Goal: Information Seeking & Learning: Learn about a topic

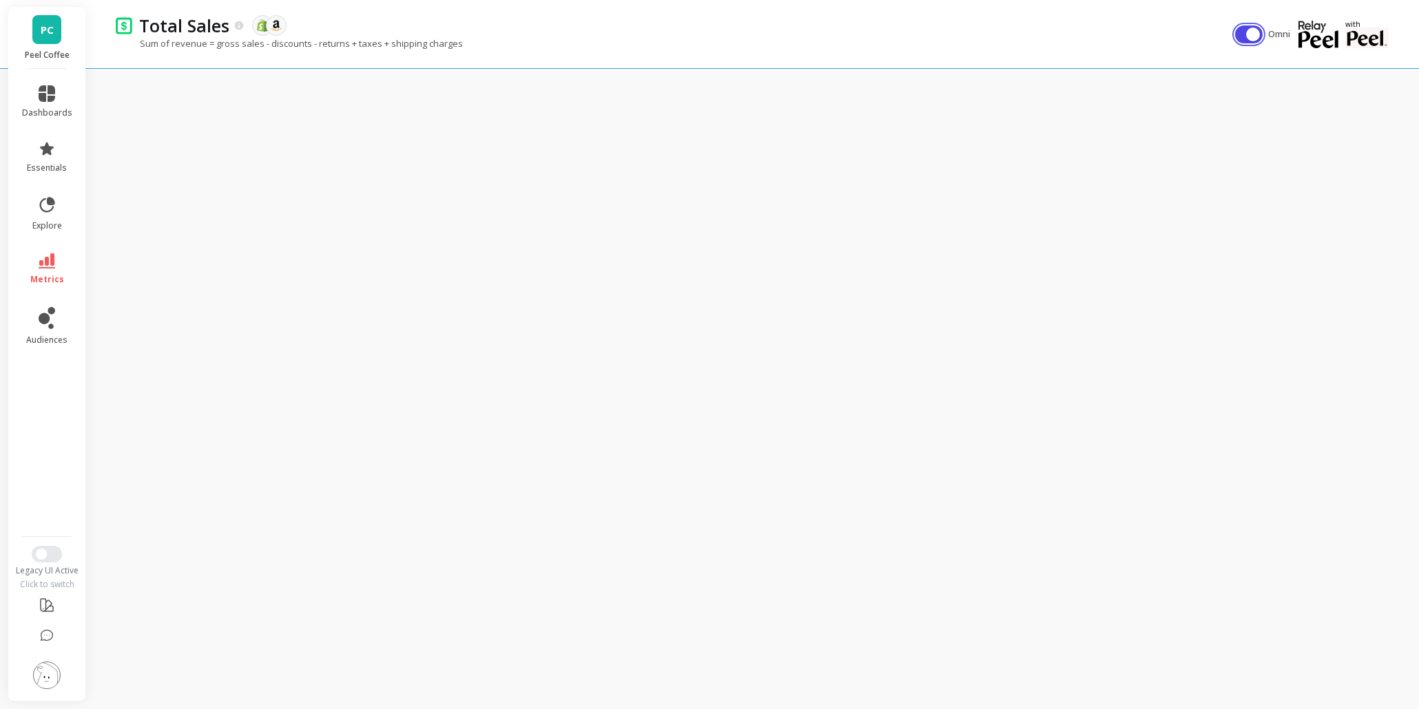
click at [1254, 30] on button "button" at bounding box center [1249, 34] width 28 height 18
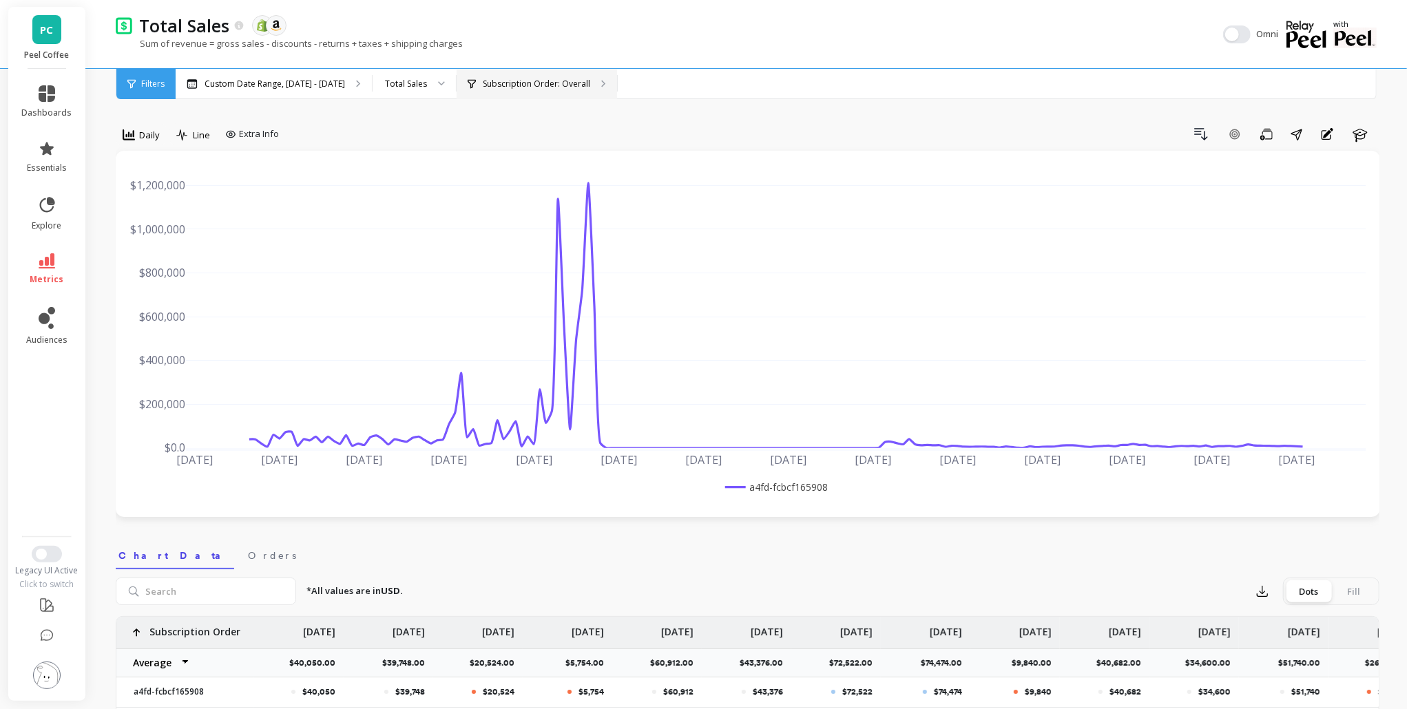
click at [534, 72] on div "Subscription Order: Overall" at bounding box center [537, 84] width 160 height 30
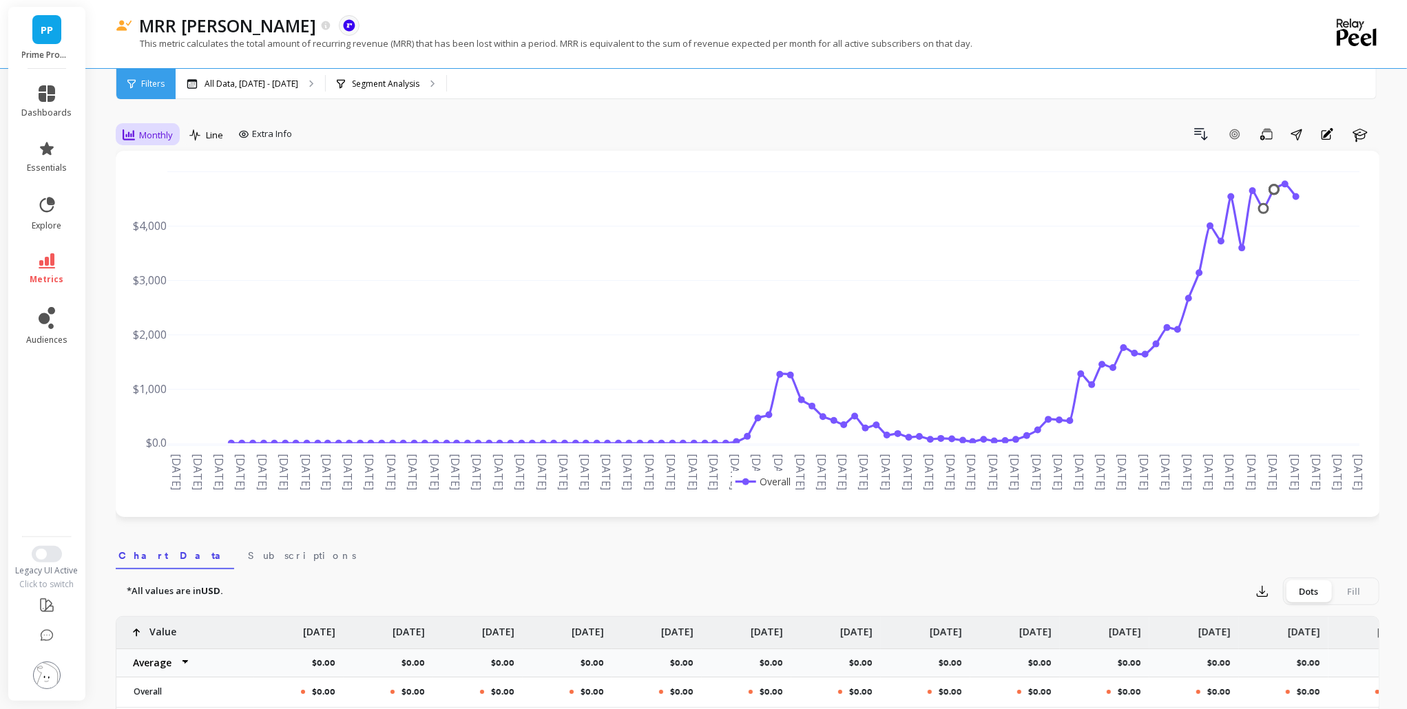
click at [139, 143] on div "Monthly" at bounding box center [147, 134] width 59 height 23
click at [166, 187] on div "Daily" at bounding box center [166, 192] width 79 height 13
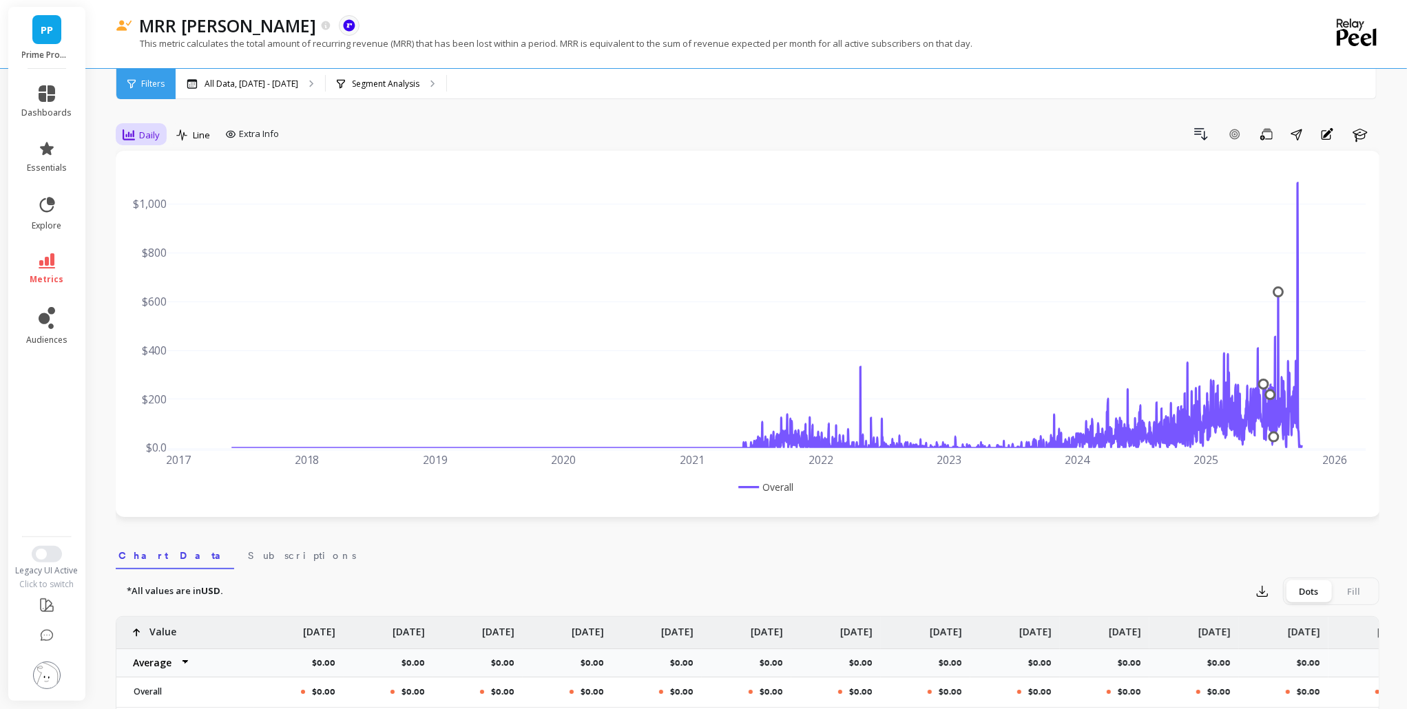
click at [153, 136] on span "Daily" at bounding box center [149, 135] width 21 height 13
click at [156, 243] on div "Monthly" at bounding box center [166, 244] width 79 height 13
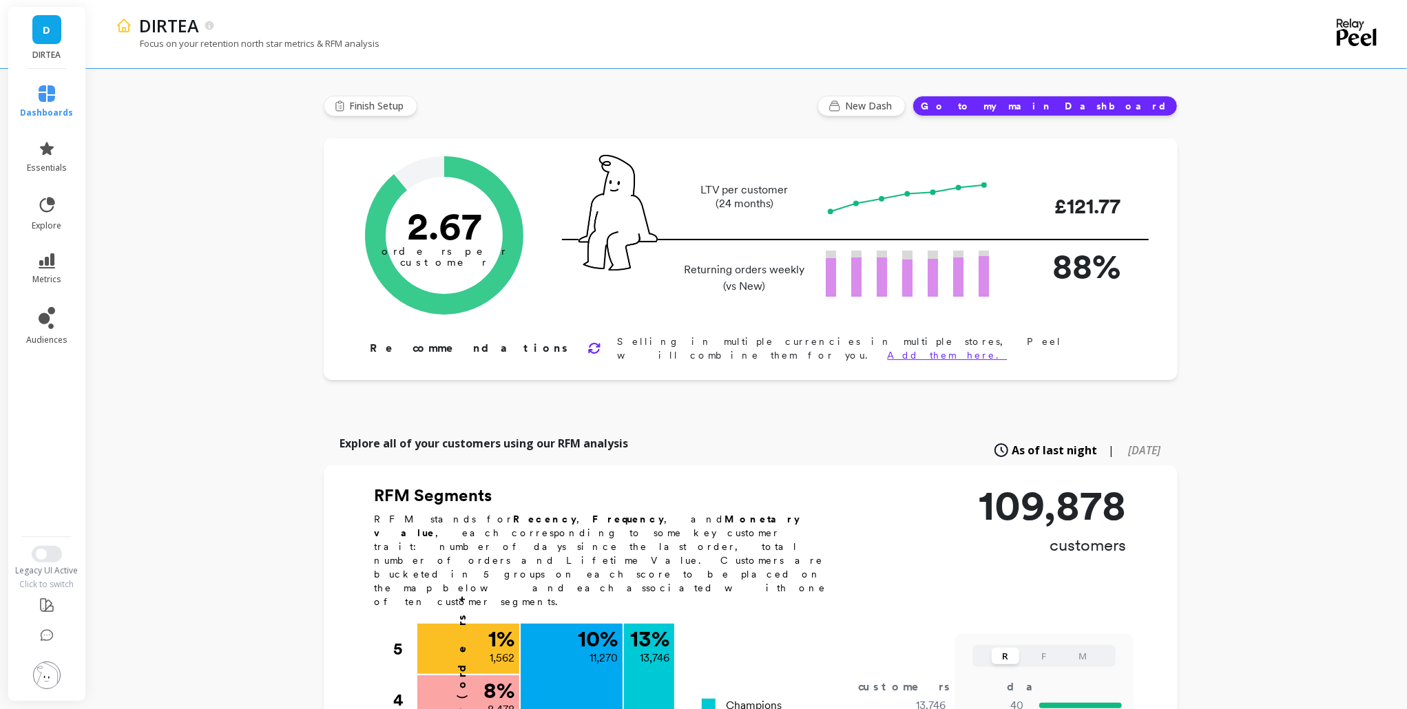
click at [57, 287] on li "metrics" at bounding box center [47, 269] width 70 height 48
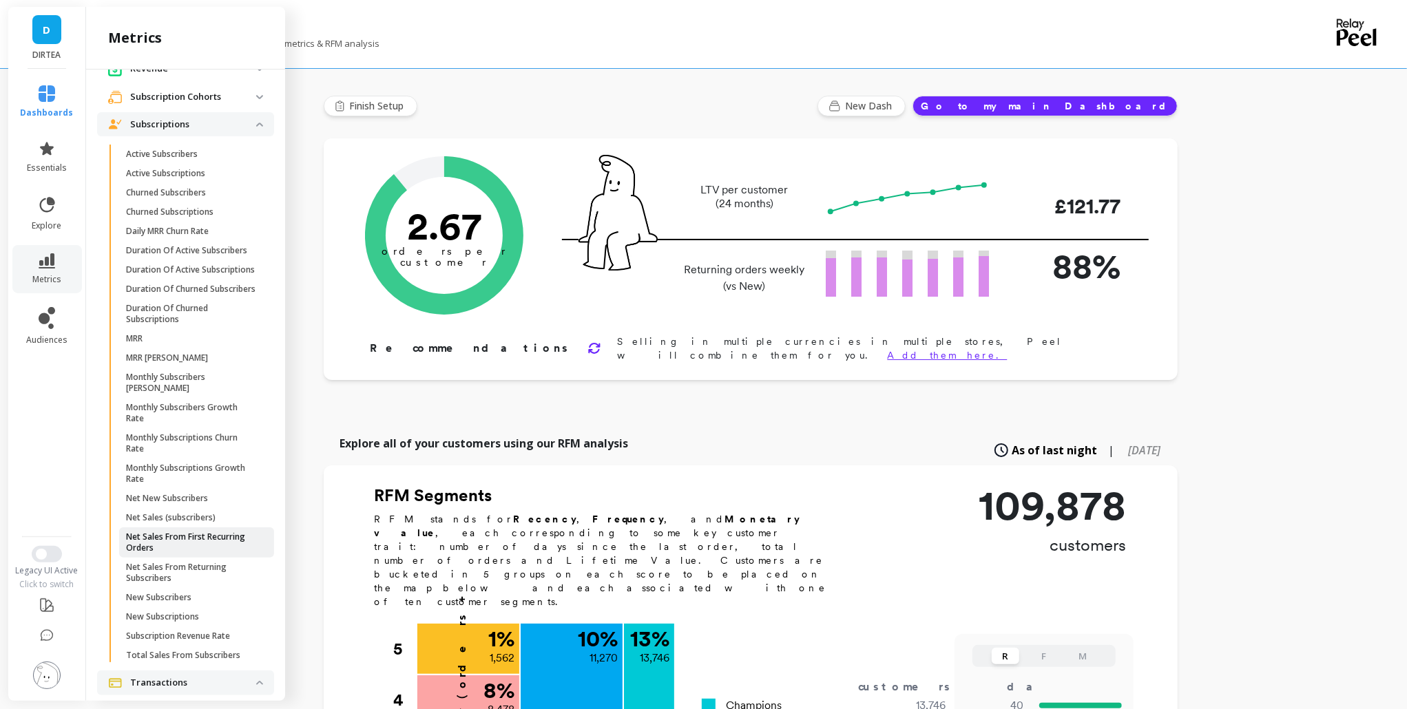
scroll to position [926, 0]
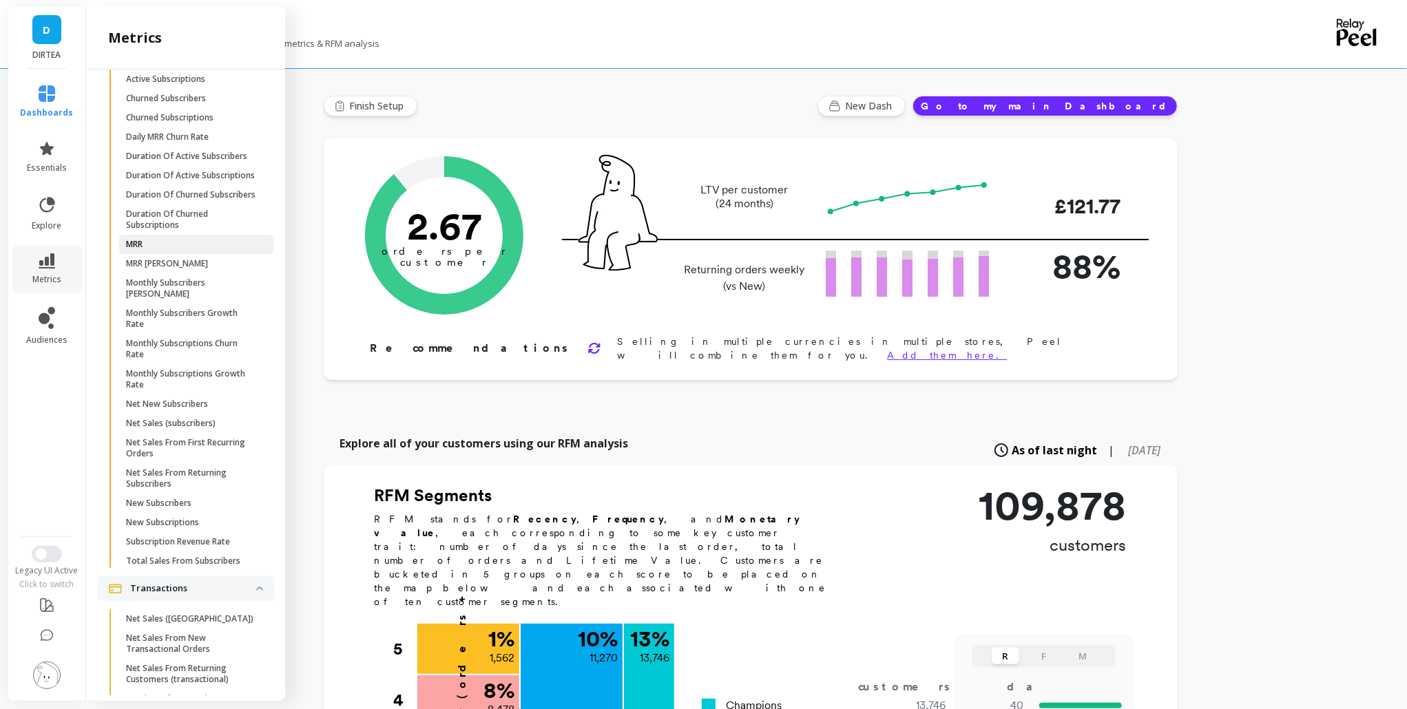
click at [191, 250] on span "MRR" at bounding box center [192, 244] width 132 height 11
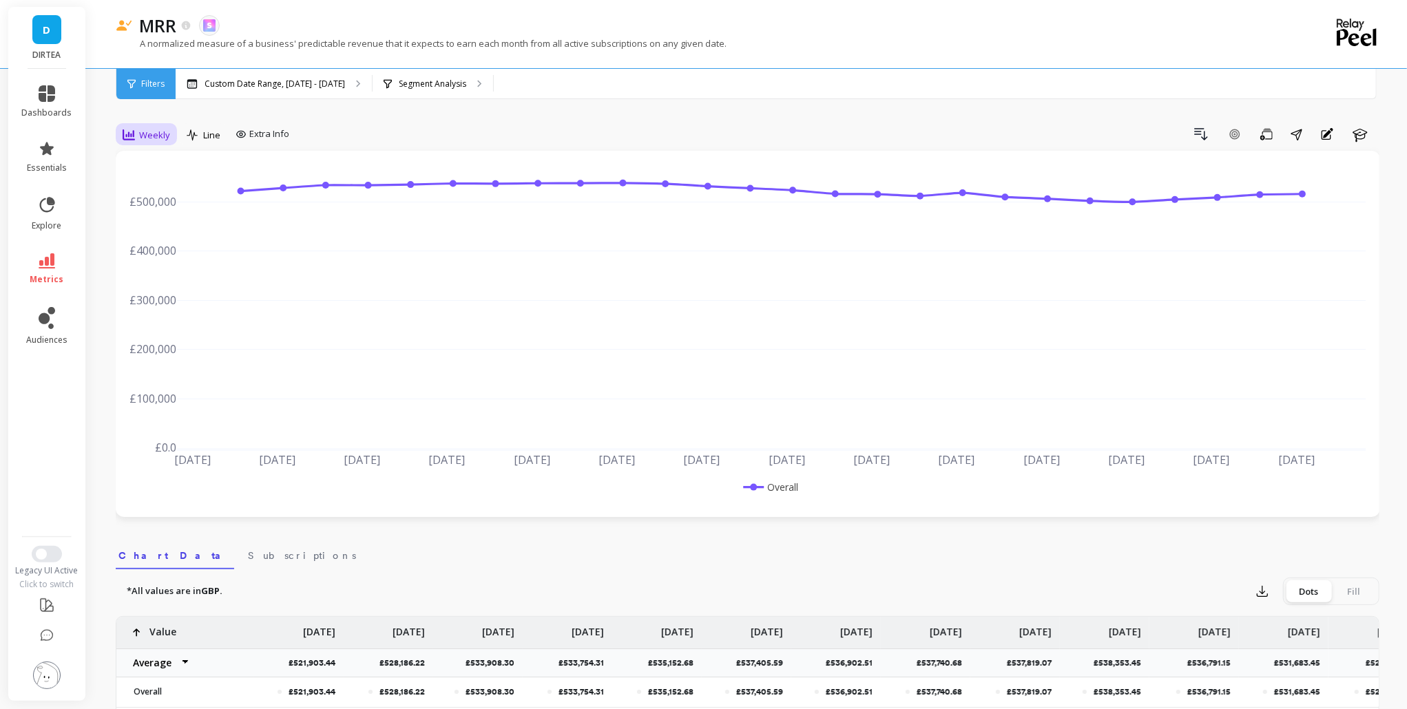
click at [158, 138] on span "Weekly" at bounding box center [154, 135] width 31 height 13
click at [170, 238] on div "Monthly" at bounding box center [166, 244] width 79 height 13
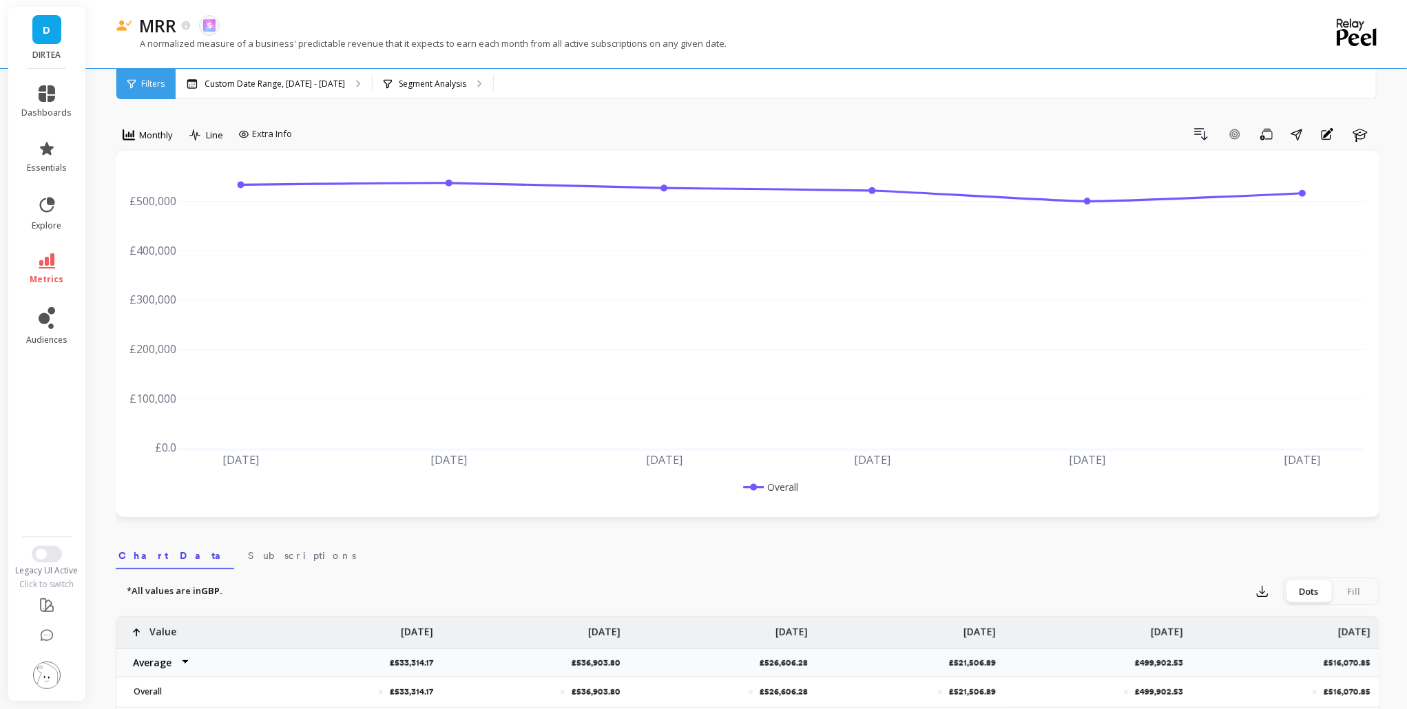
click at [52, 252] on li "metrics" at bounding box center [47, 269] width 67 height 48
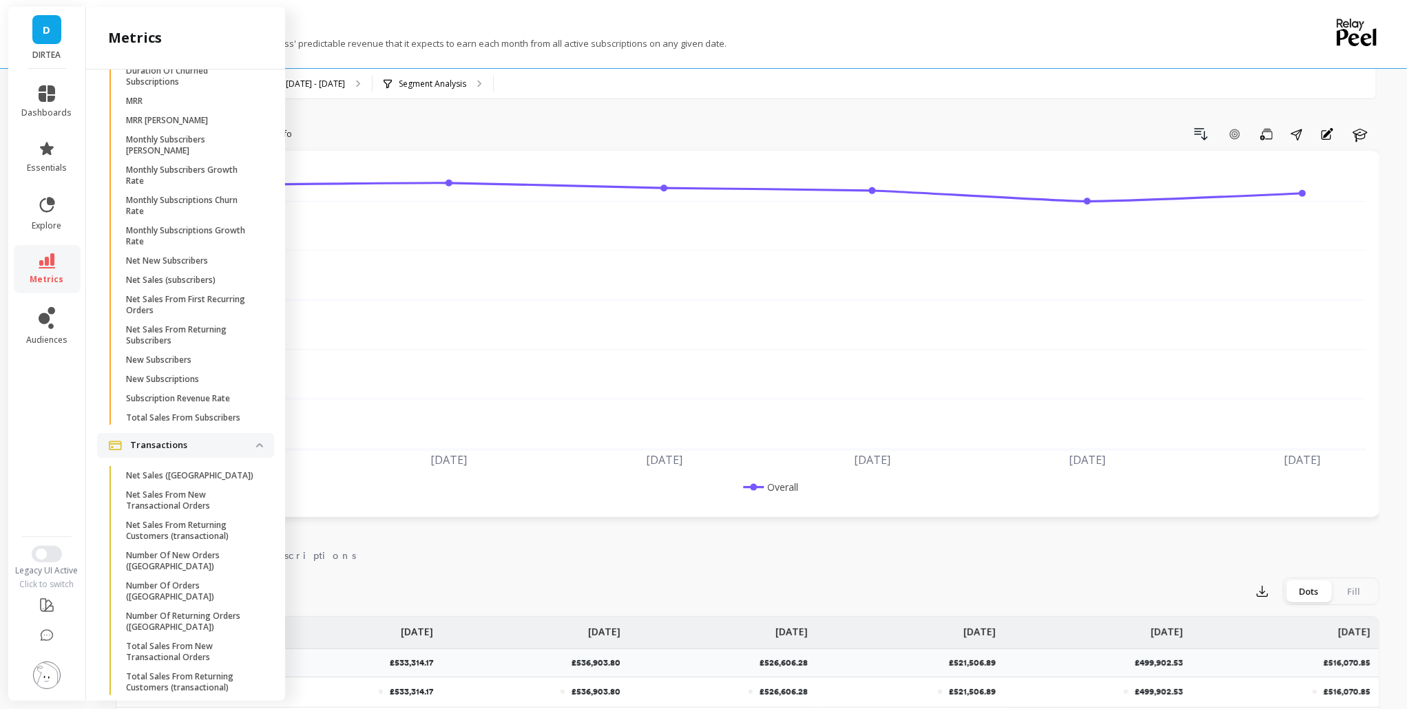
scroll to position [947, 0]
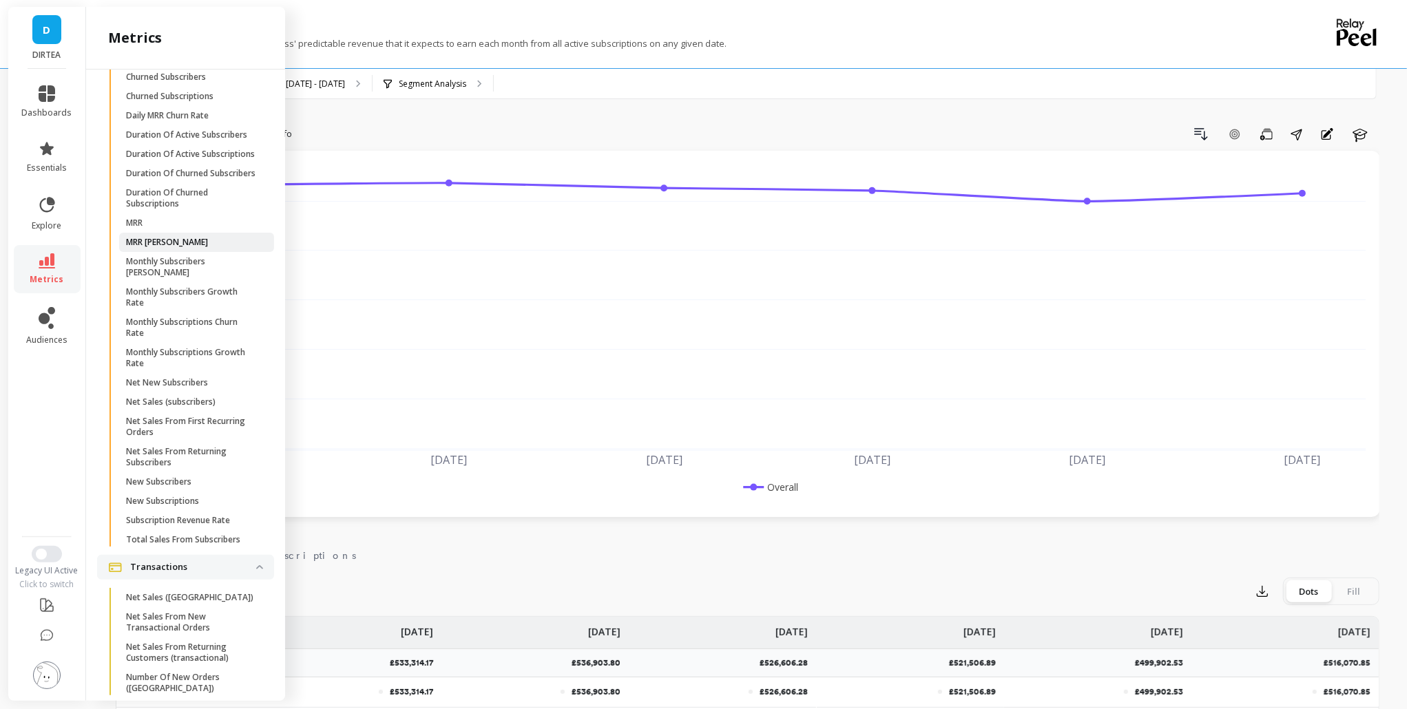
click at [175, 248] on span "MRR Churn" at bounding box center [192, 242] width 132 height 11
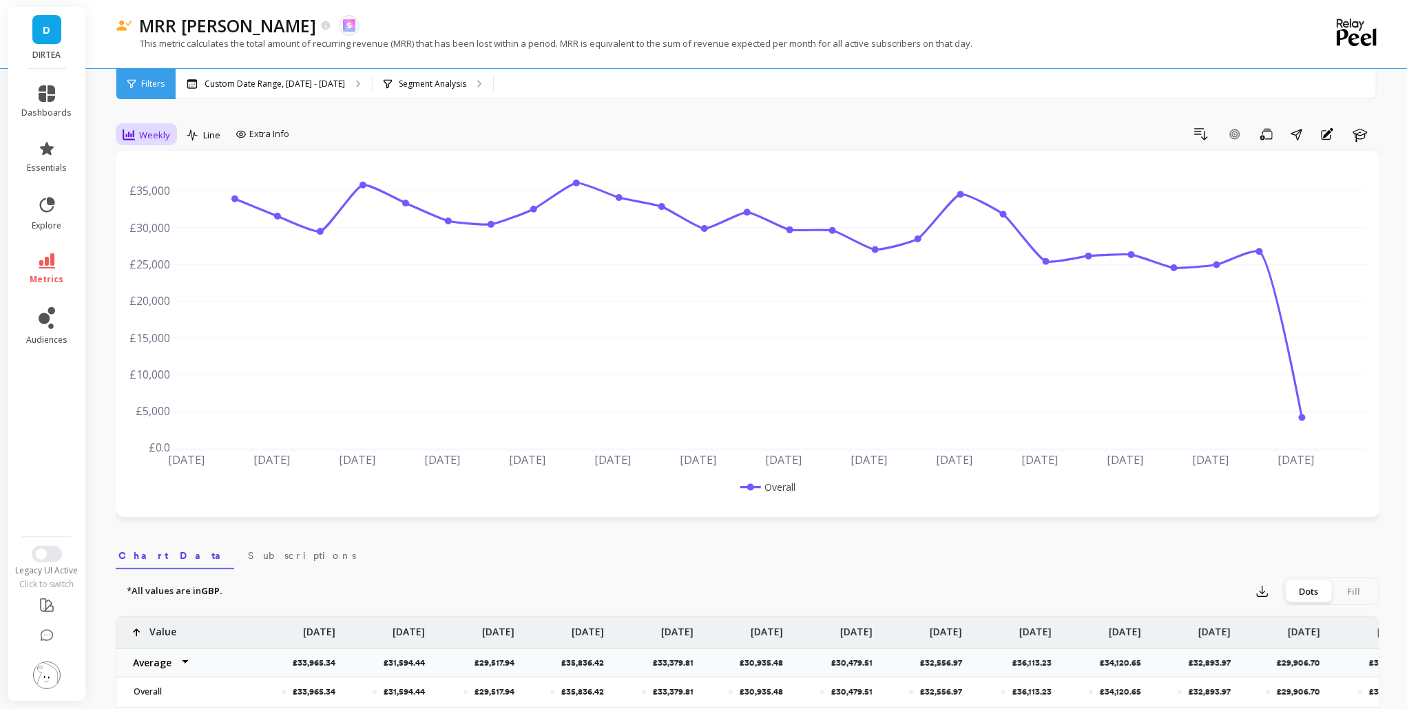
drag, startPoint x: 164, startPoint y: 135, endPoint x: 167, endPoint y: 149, distance: 14.7
click at [164, 134] on span "Weekly" at bounding box center [154, 135] width 31 height 13
click at [149, 238] on div "Monthly" at bounding box center [166, 244] width 79 height 13
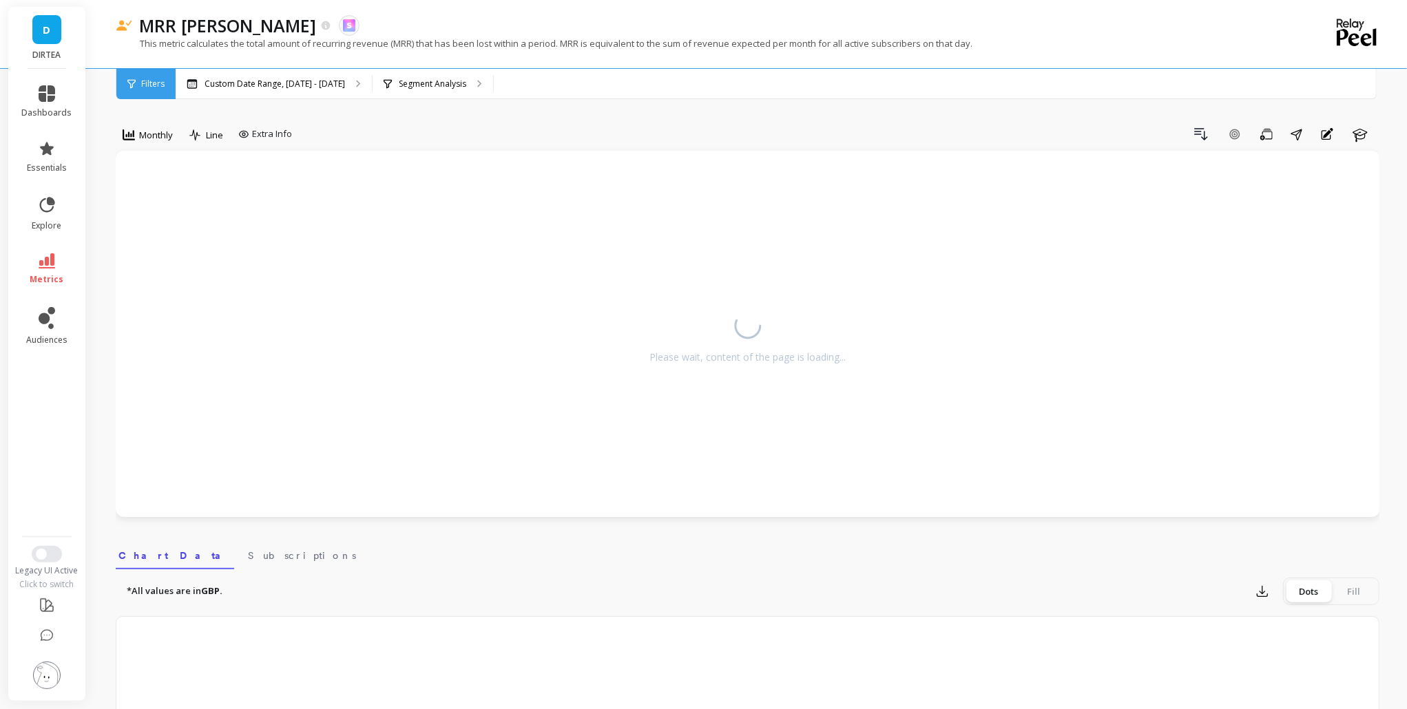
click at [395, 132] on div "Drill Down Add Goal Save Share Annotations Learn" at bounding box center [839, 134] width 1082 height 22
